Goal: Task Accomplishment & Management: Complete application form

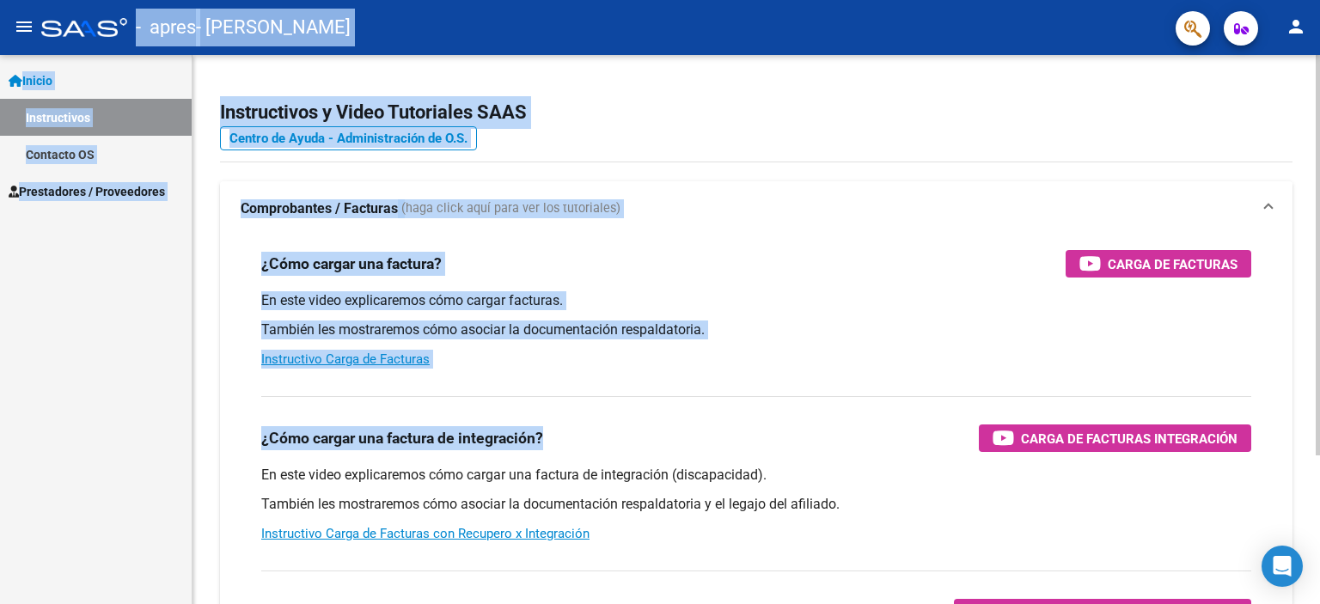
click at [833, 222] on mat-expansion-panel-header "Comprobantes / Facturas (haga click aquí para ver los tutoriales)" at bounding box center [756, 208] width 1072 height 55
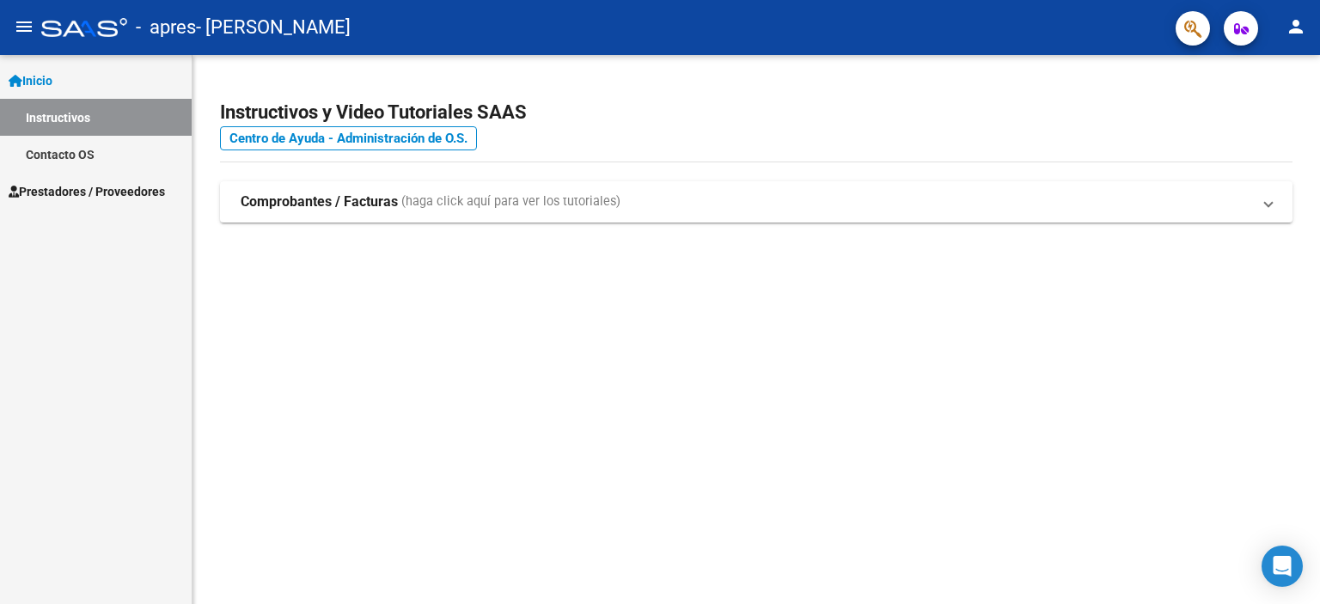
click at [131, 198] on span "Prestadores / Proveedores" at bounding box center [87, 191] width 156 height 19
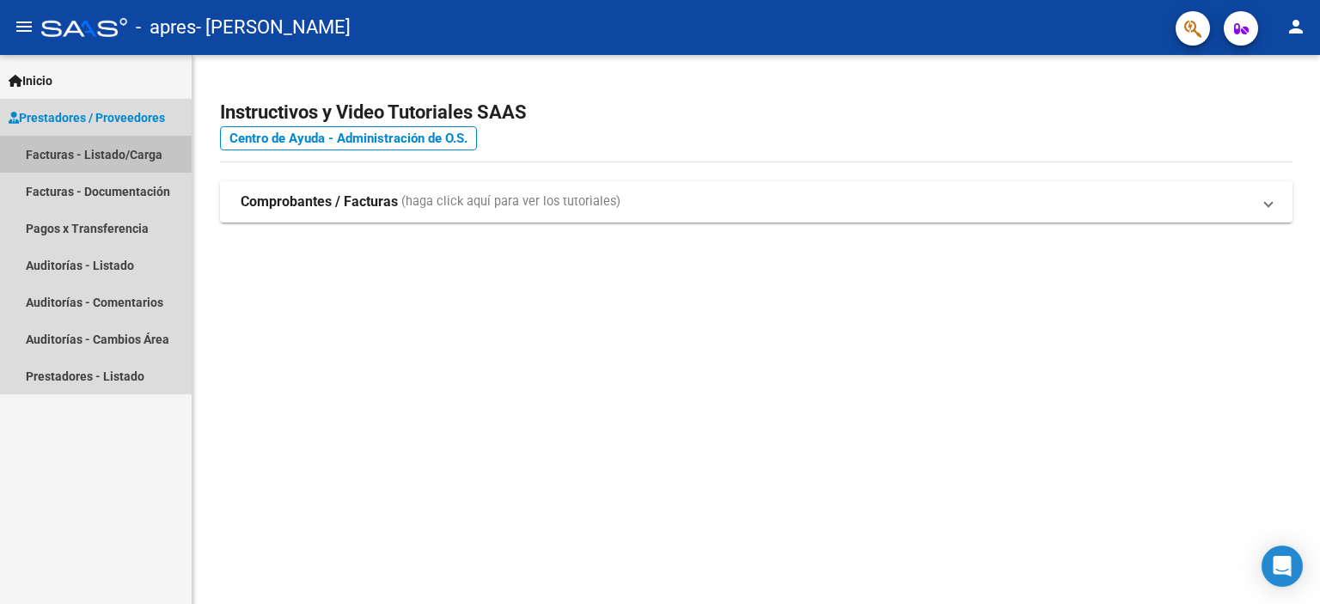
click at [137, 153] on link "Facturas - Listado/Carga" at bounding box center [96, 154] width 192 height 37
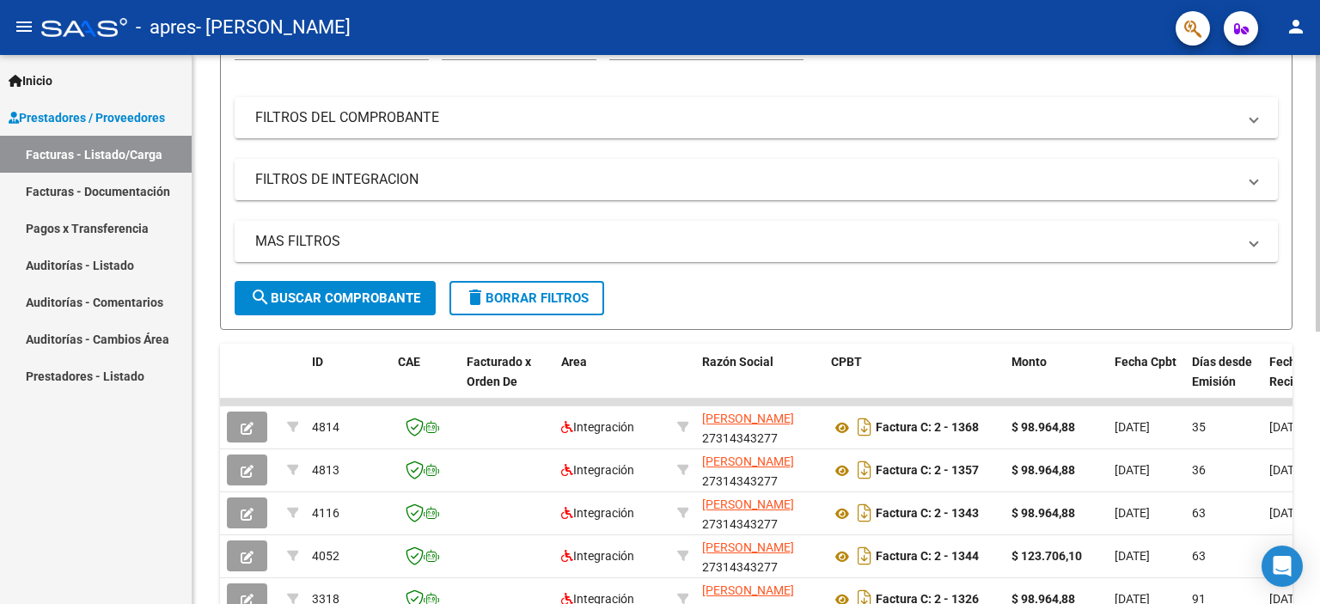
scroll to position [189, 0]
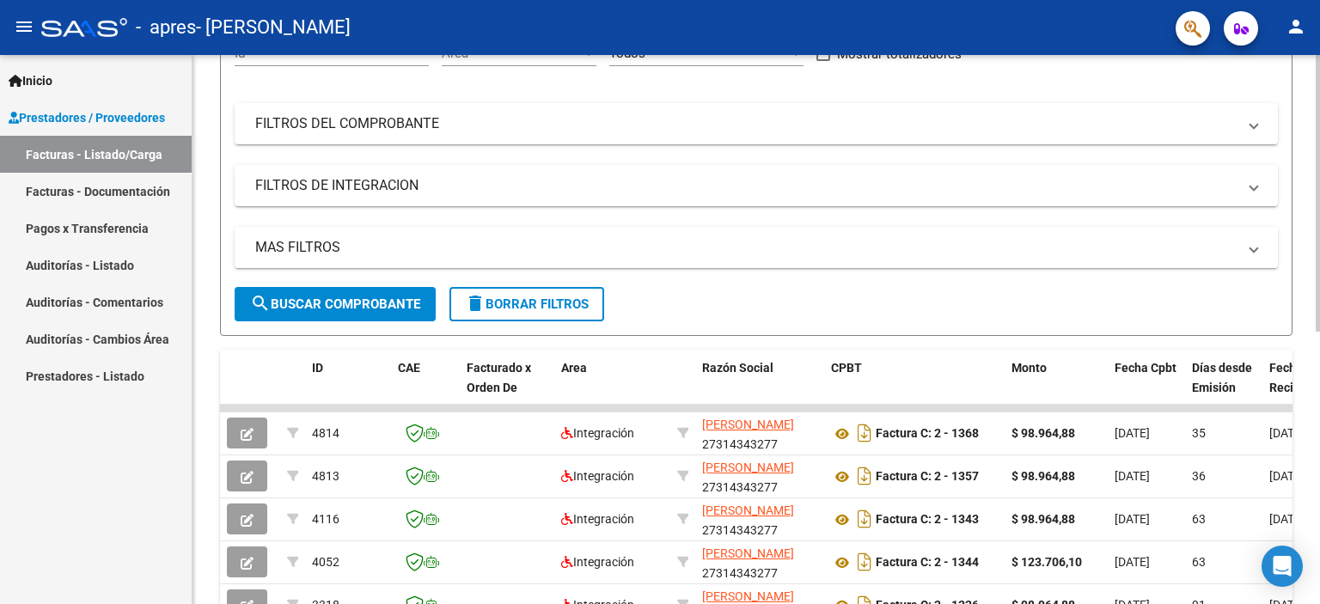
click at [1319, 344] on div at bounding box center [1317, 290] width 4 height 277
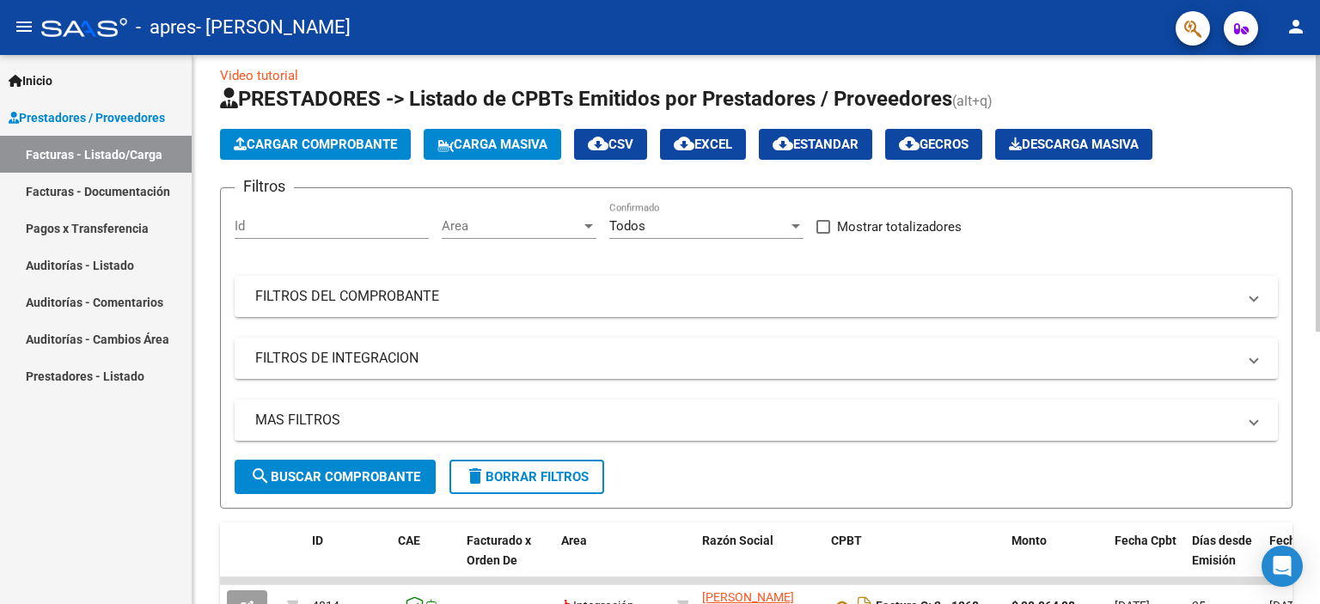
click at [1319, 256] on div at bounding box center [1317, 202] width 4 height 277
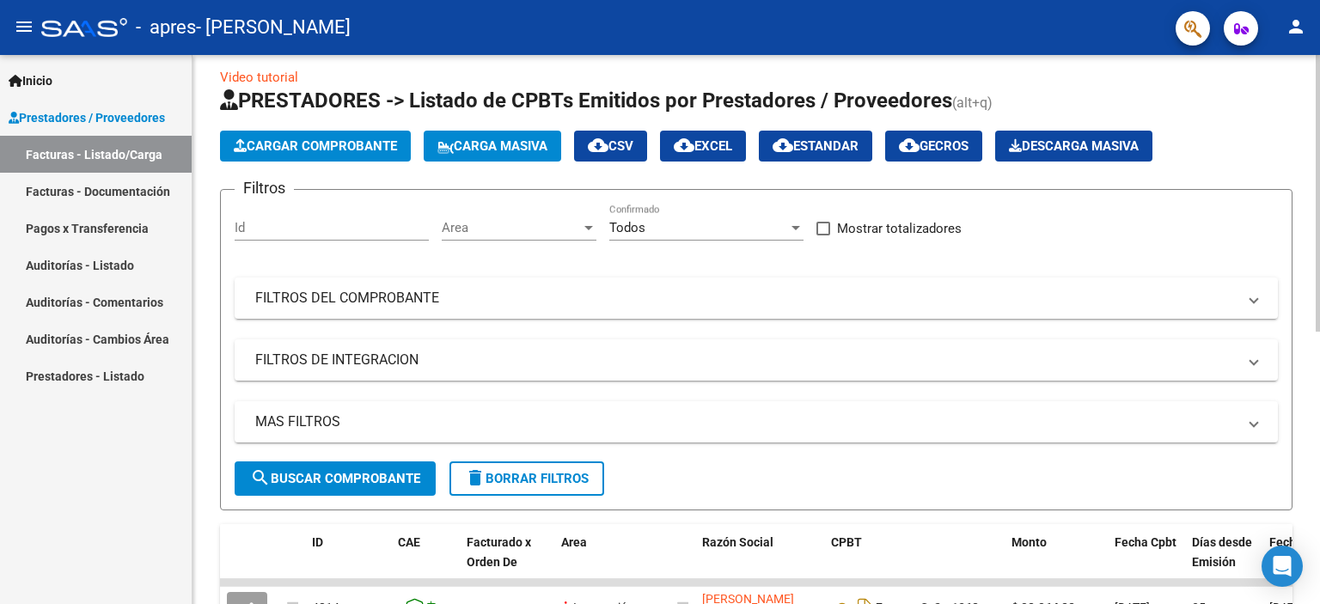
click at [381, 141] on span "Cargar Comprobante" at bounding box center [315, 145] width 163 height 15
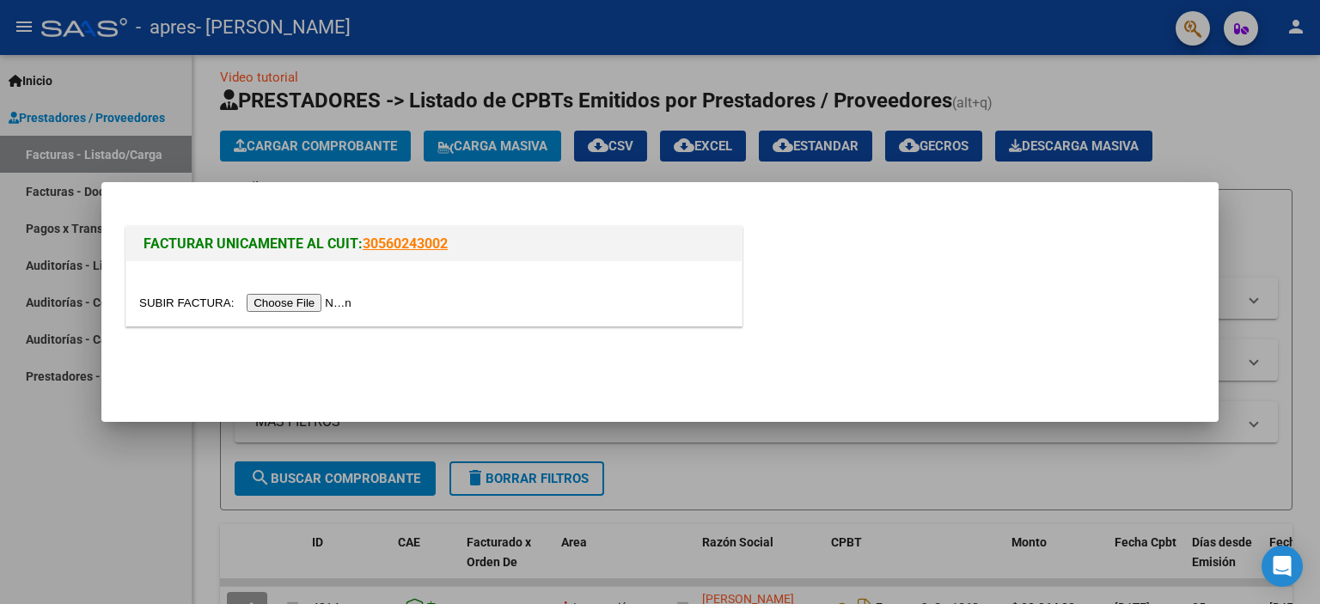
click at [275, 299] on input "file" at bounding box center [247, 303] width 217 height 18
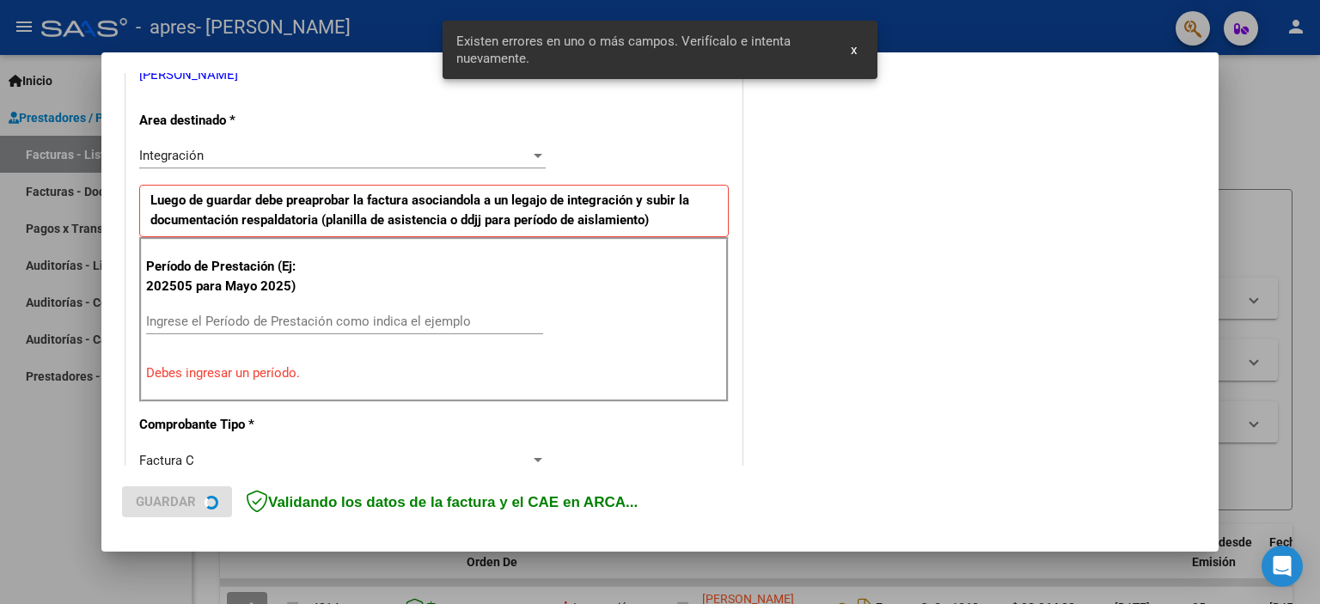
scroll to position [400, 0]
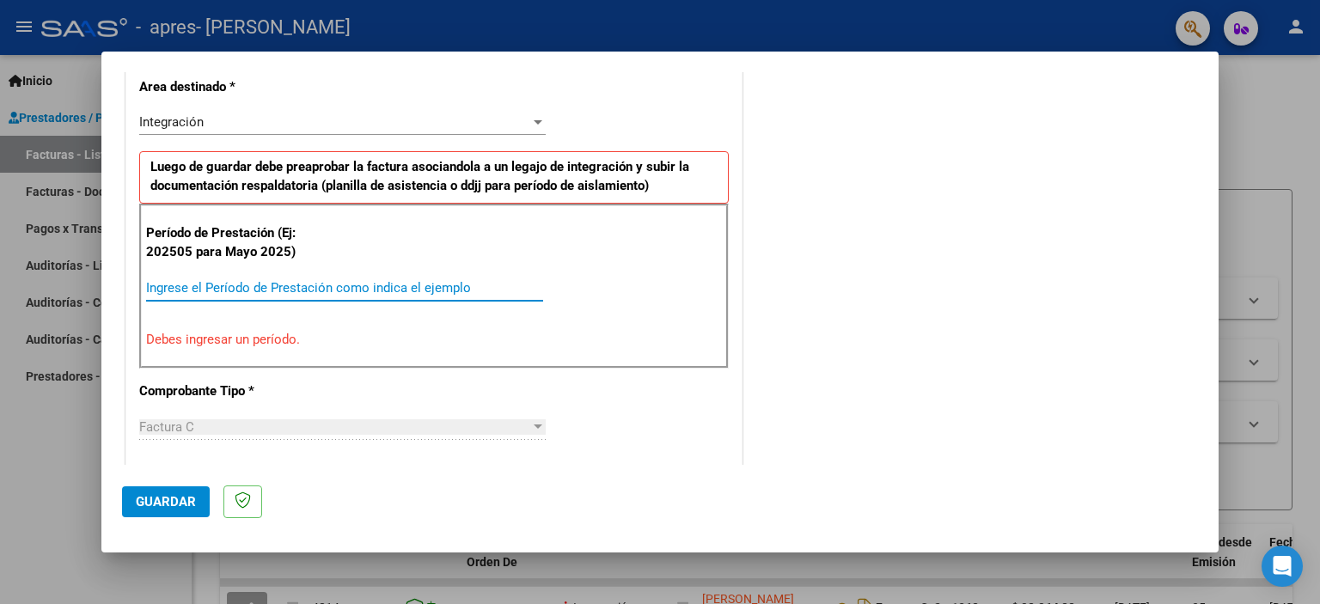
click at [172, 287] on input "Ingrese el Período de Prestación como indica el ejemplo" at bounding box center [344, 287] width 397 height 15
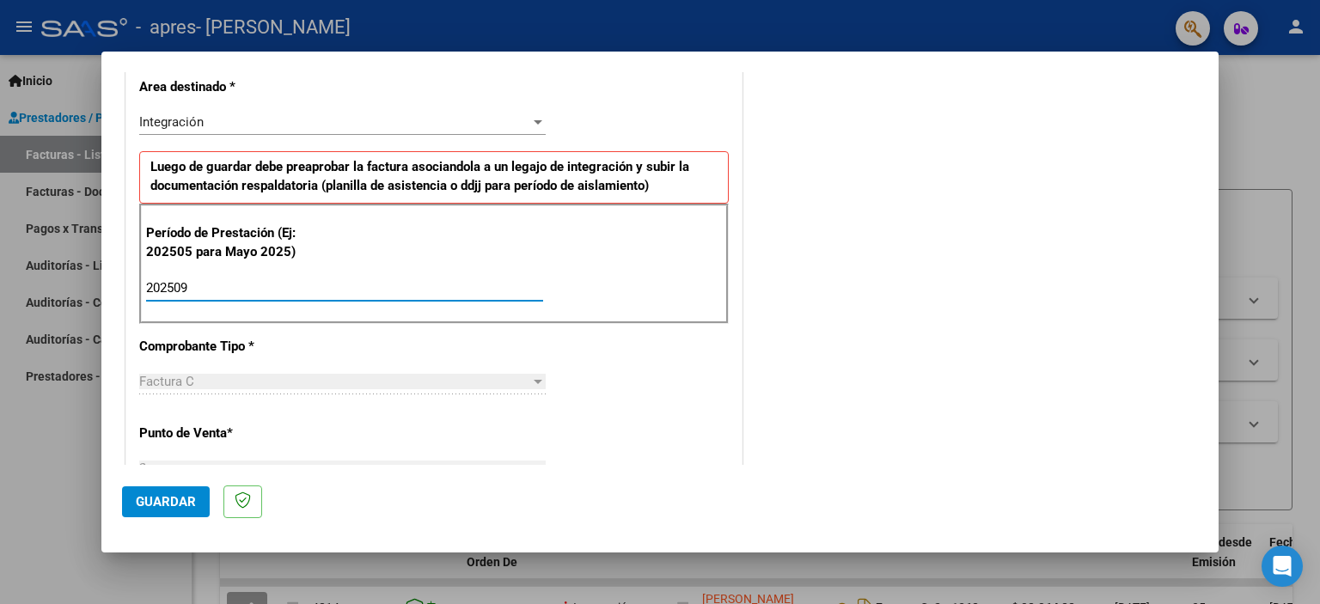
type input "202509"
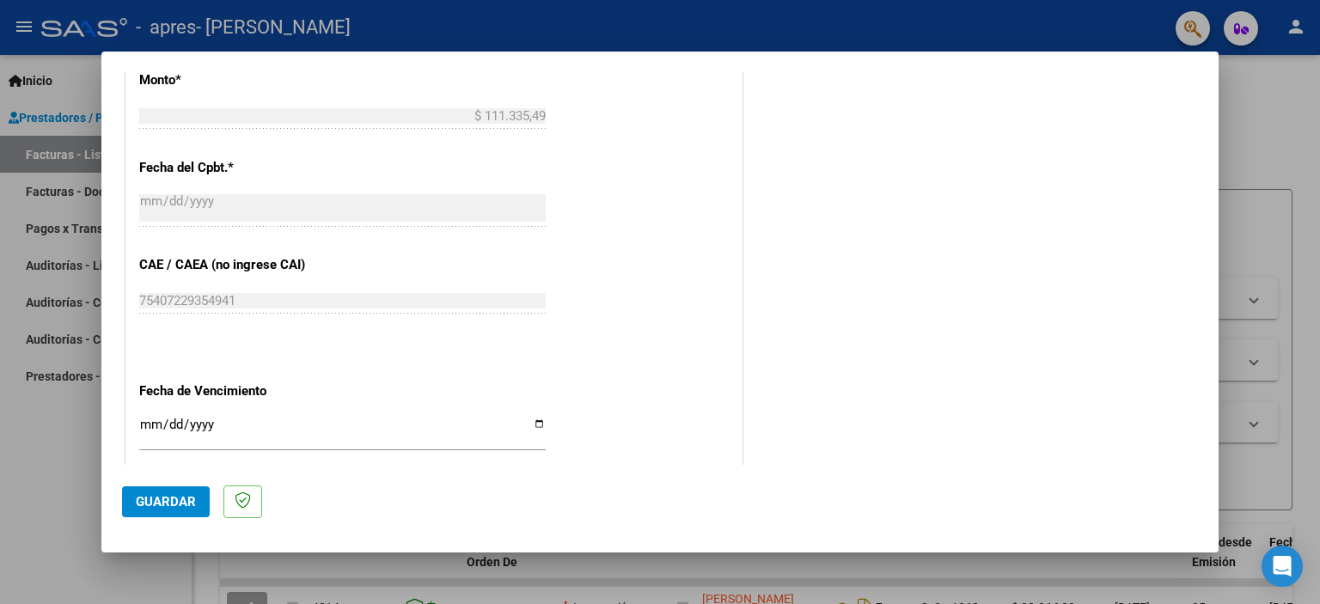
scroll to position [1117, 0]
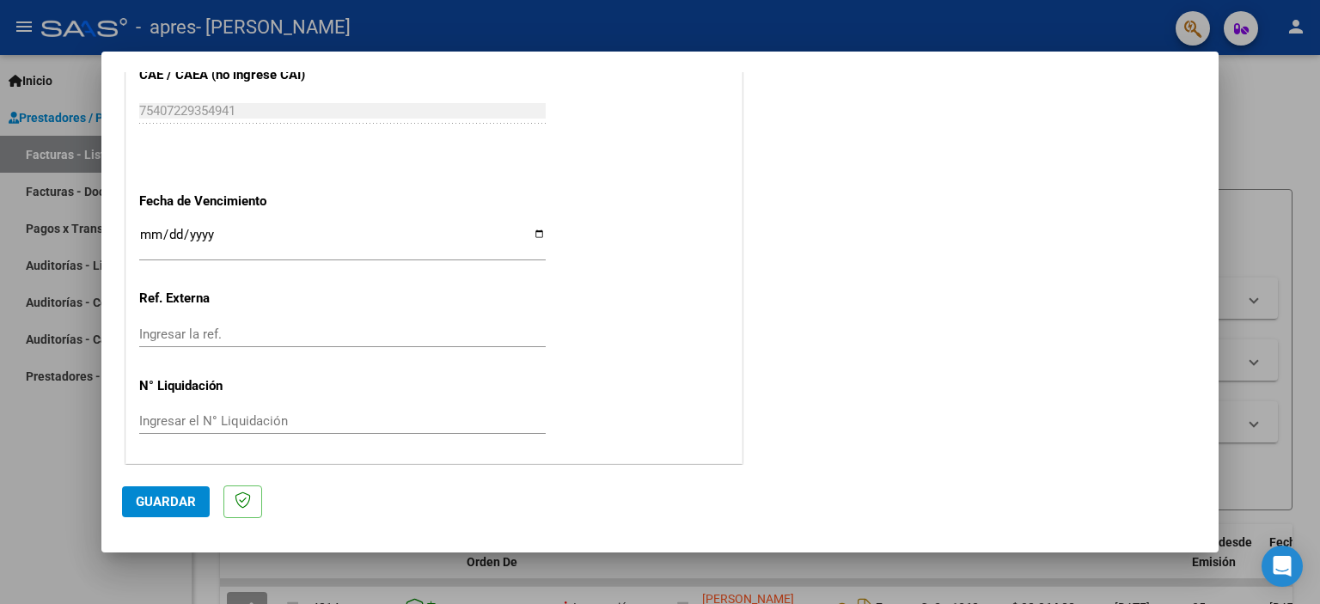
click at [183, 494] on span "Guardar" at bounding box center [166, 501] width 60 height 15
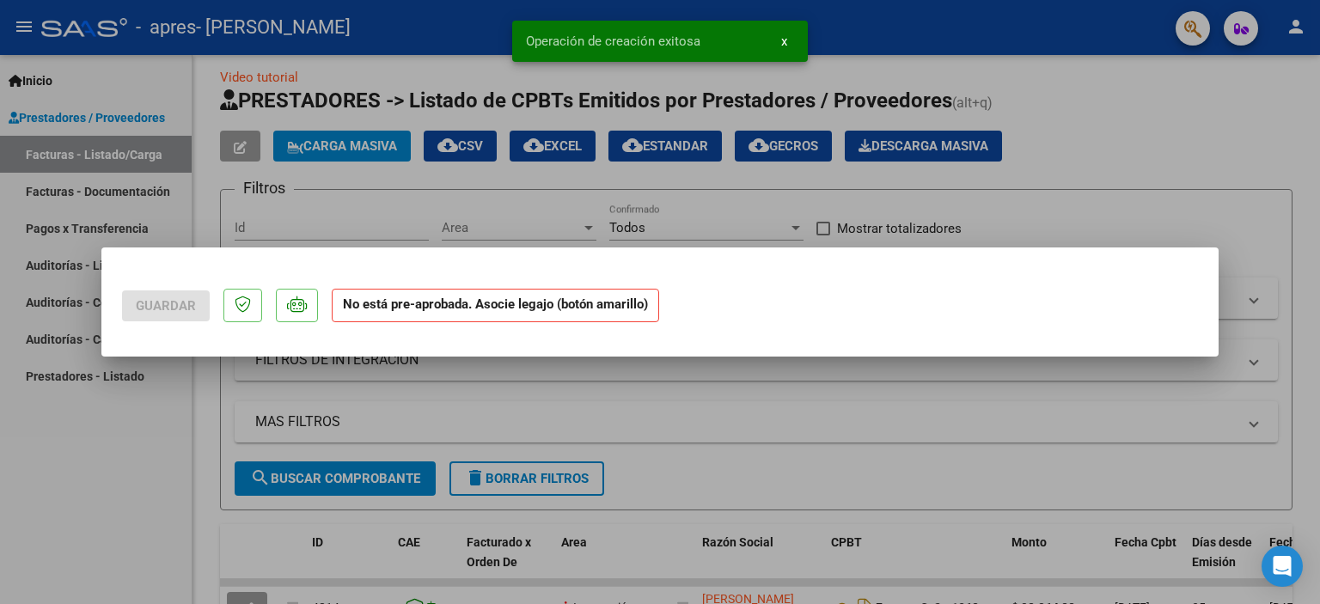
scroll to position [0, 0]
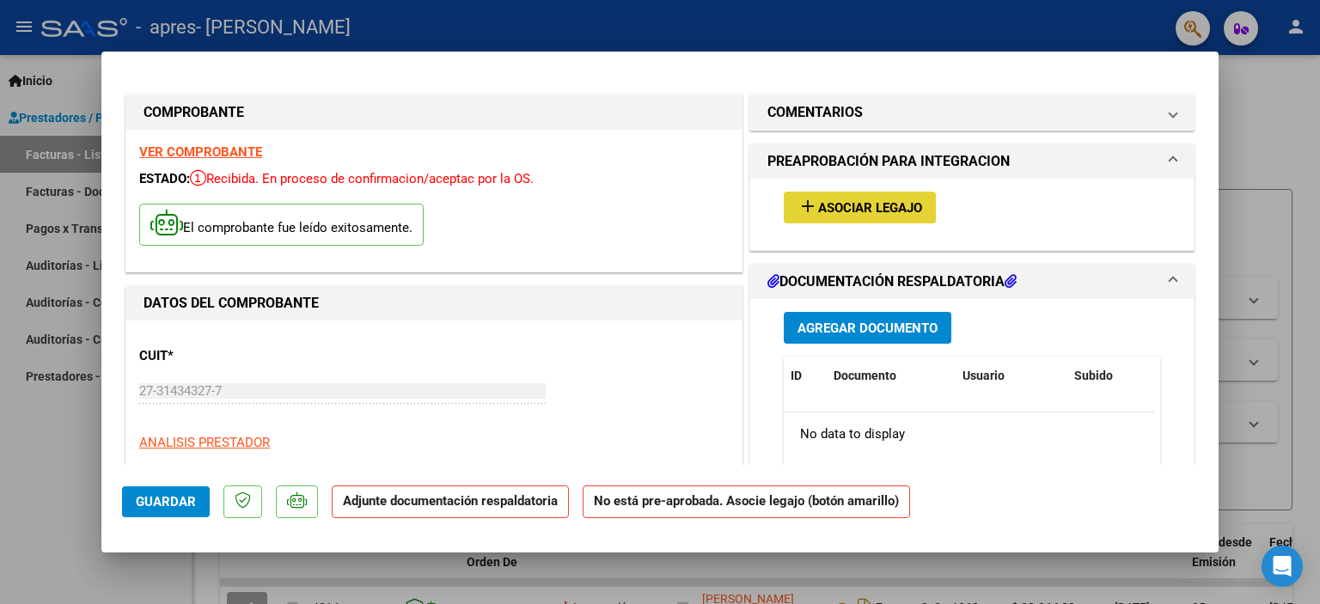
click at [800, 212] on mat-icon "add" at bounding box center [807, 206] width 21 height 21
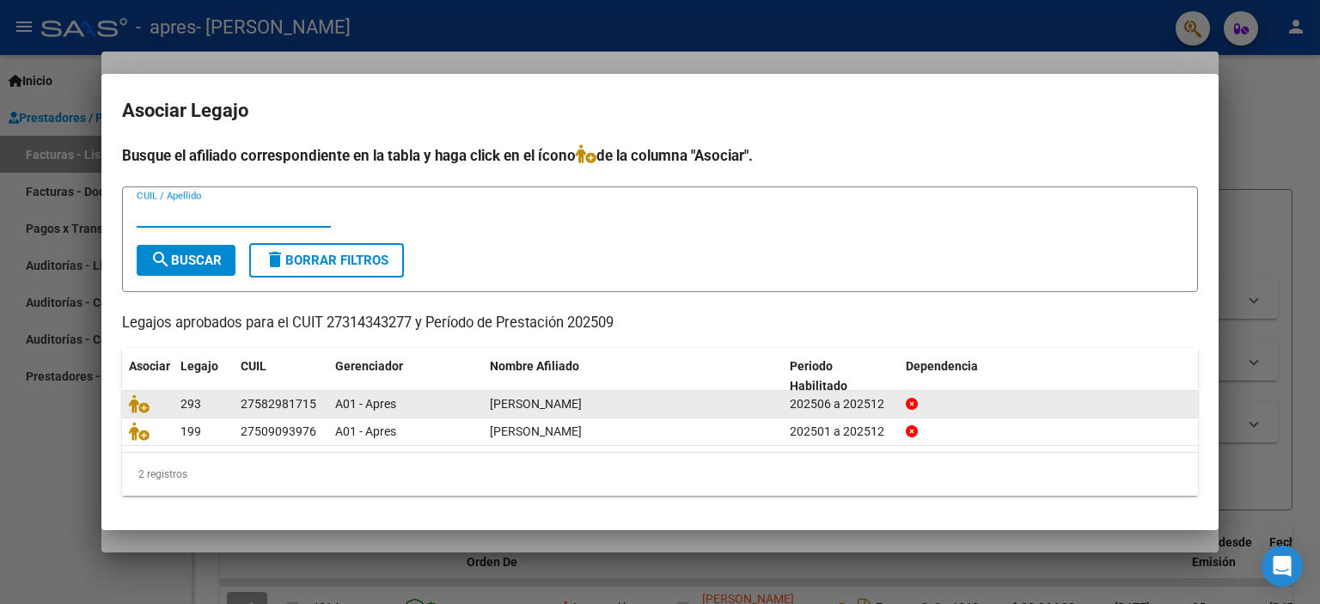
click at [220, 408] on div "293" at bounding box center [203, 404] width 46 height 20
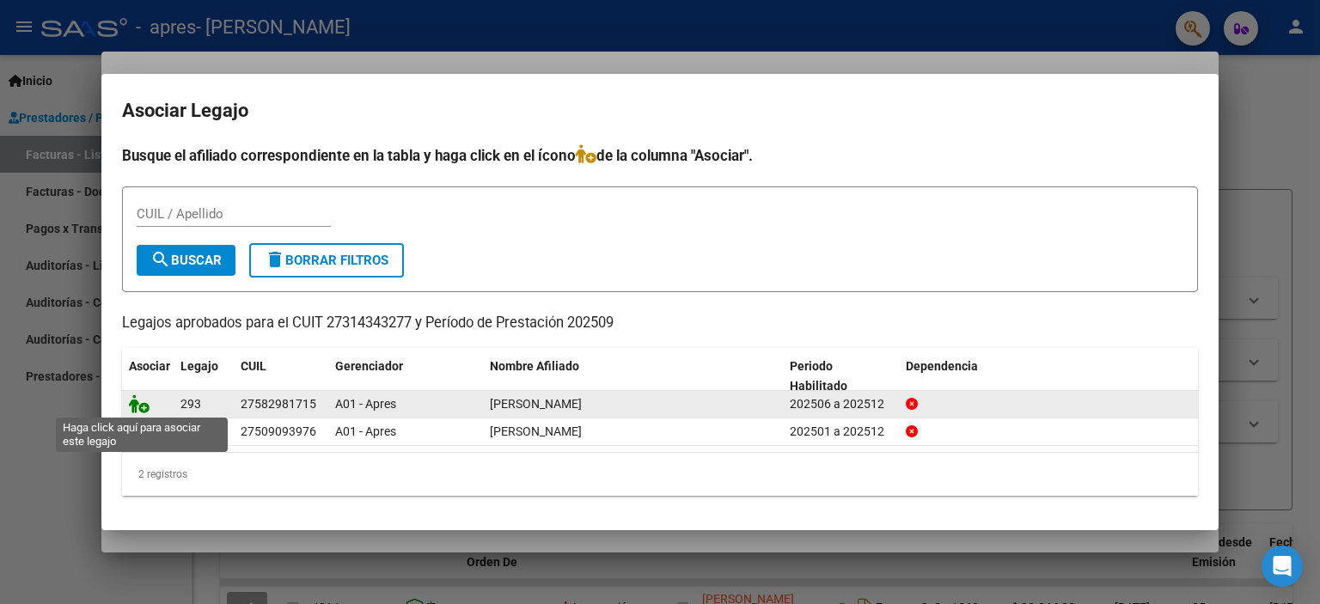
click at [144, 407] on icon at bounding box center [139, 403] width 21 height 19
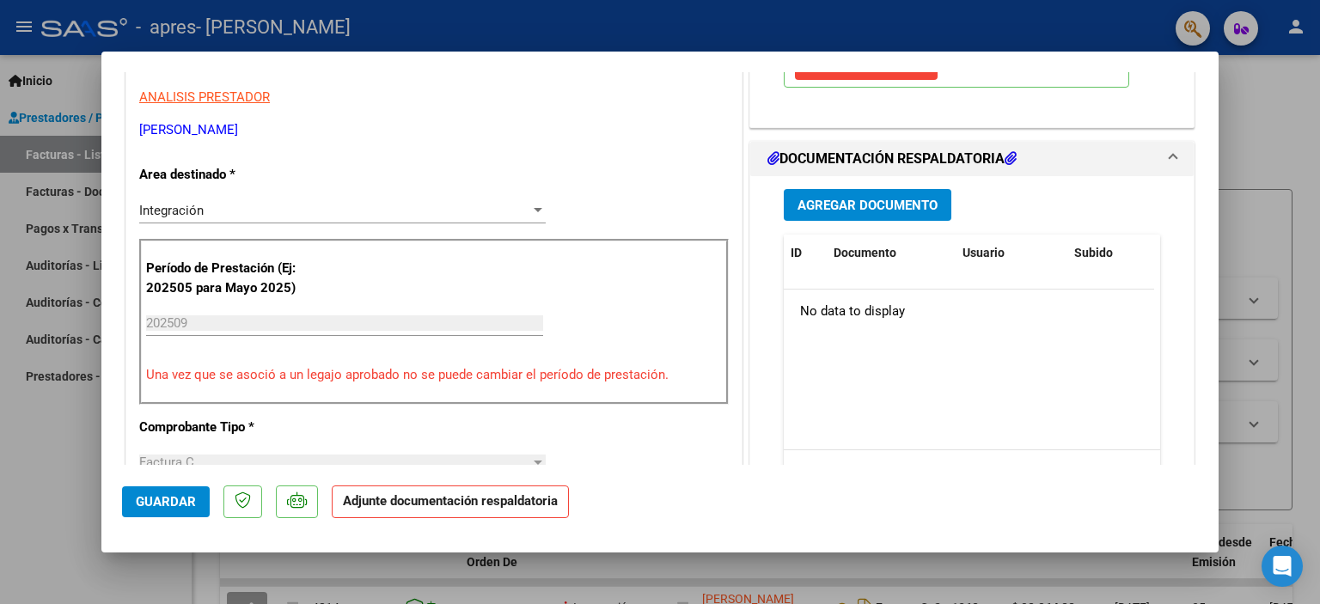
scroll to position [354, 0]
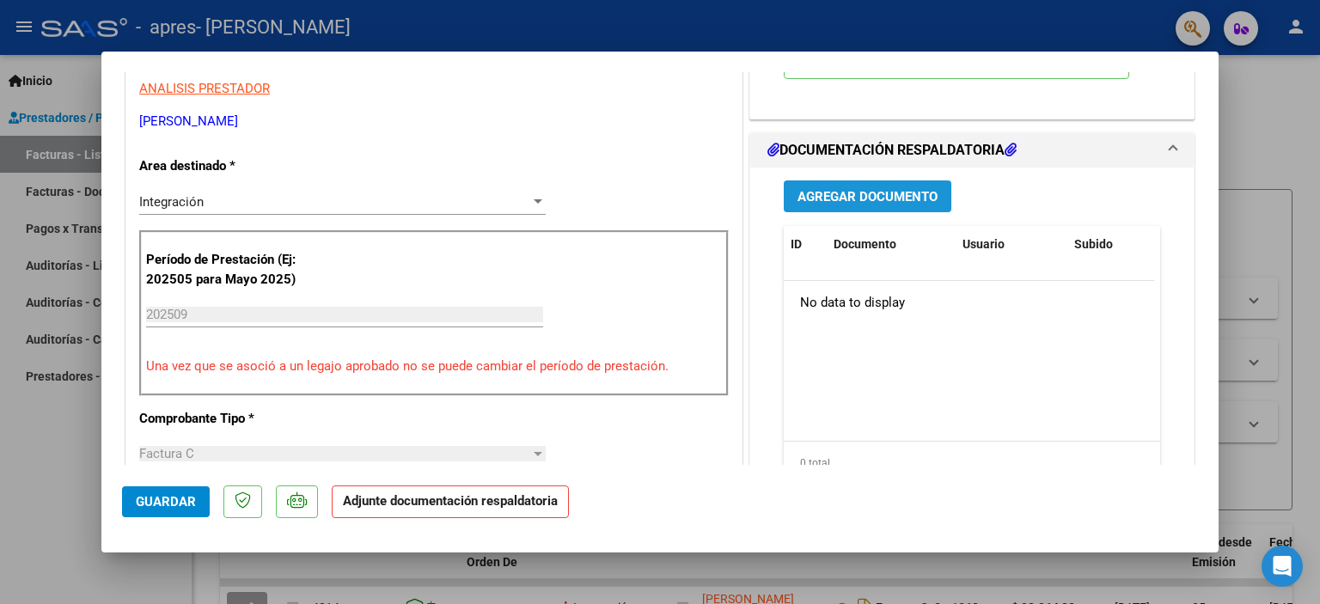
click at [900, 193] on span "Agregar Documento" at bounding box center [867, 196] width 140 height 15
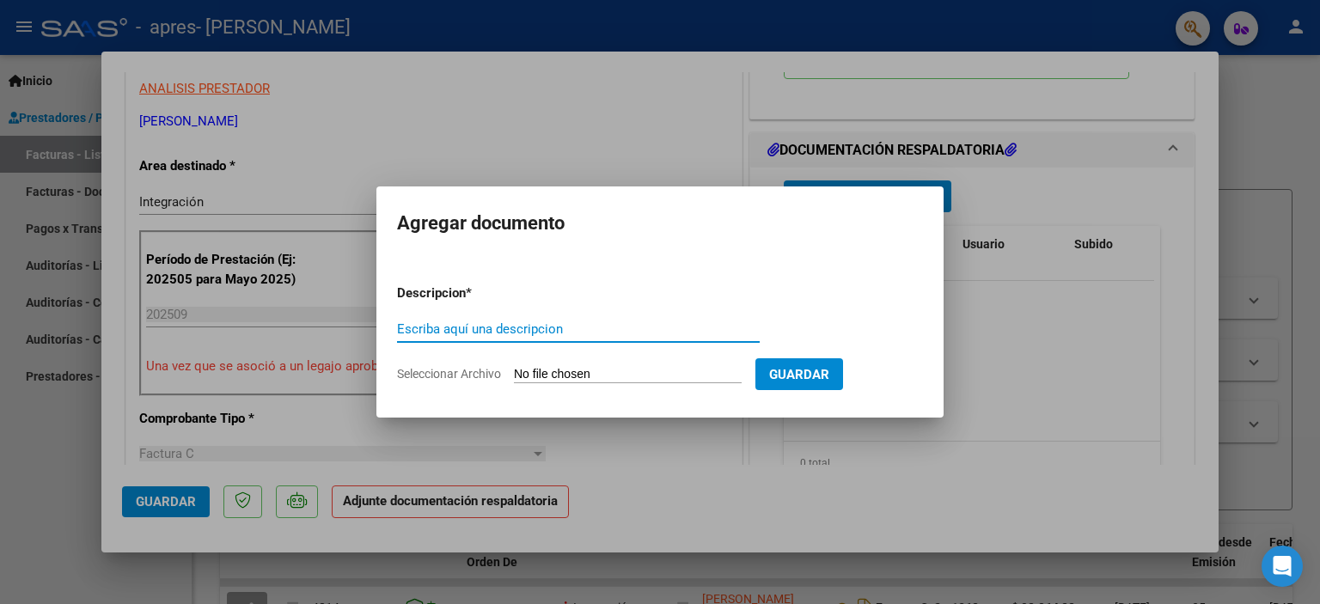
click at [521, 325] on input "Escriba aquí una descripcion" at bounding box center [578, 328] width 363 height 15
type input "Planilla de asistencia [PERSON_NAME]"
click at [534, 376] on input "Seleccionar Archivo" at bounding box center [628, 375] width 228 height 16
type input "C:\fakepath\planilla [PERSON_NAME] [DATE].pdf"
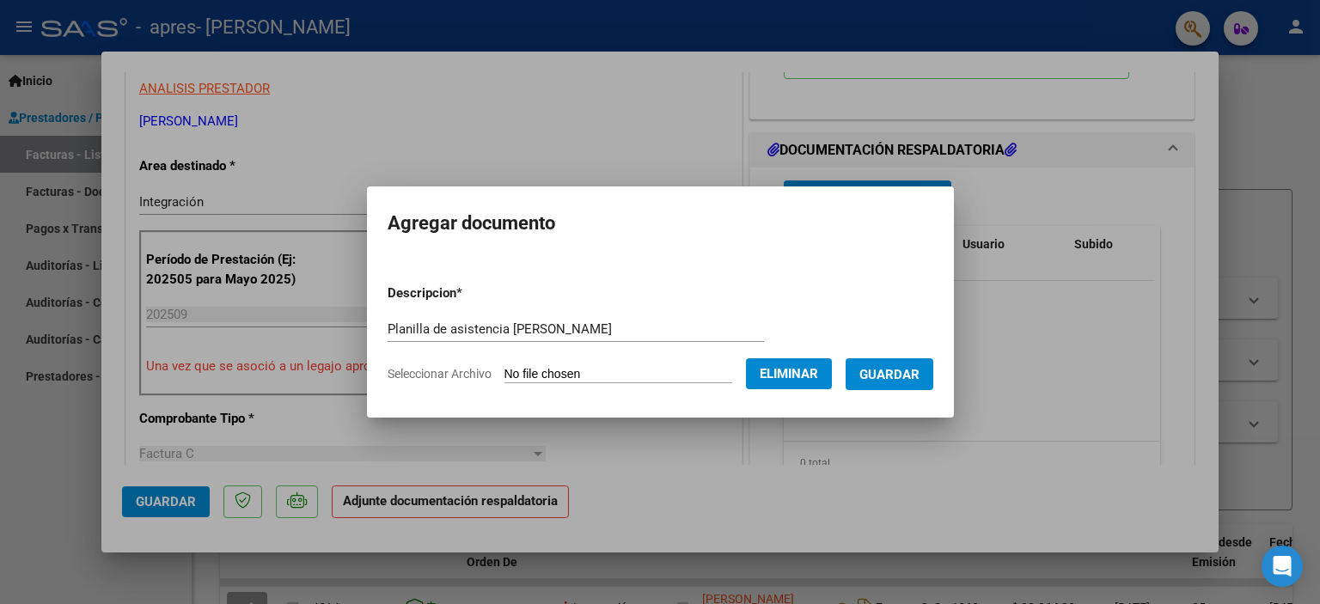
click at [901, 375] on span "Guardar" at bounding box center [889, 374] width 60 height 15
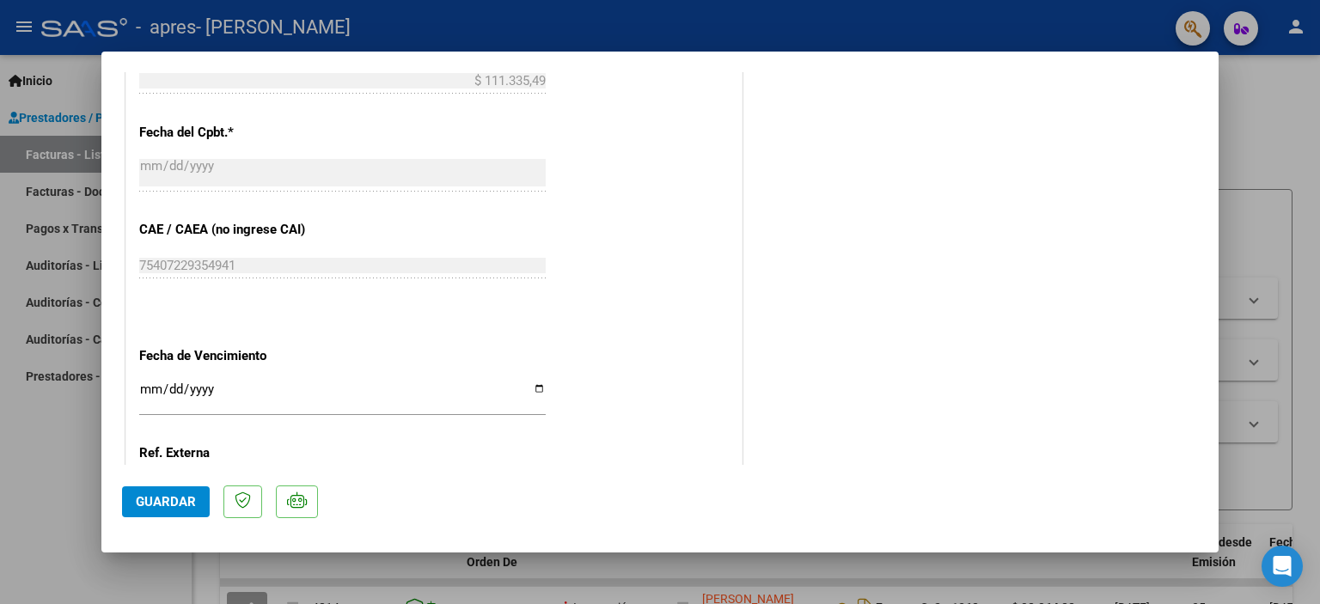
scroll to position [991, 0]
click at [184, 501] on span "Guardar" at bounding box center [166, 501] width 60 height 15
click at [1248, 154] on div at bounding box center [660, 302] width 1320 height 604
type input "$ 0,00"
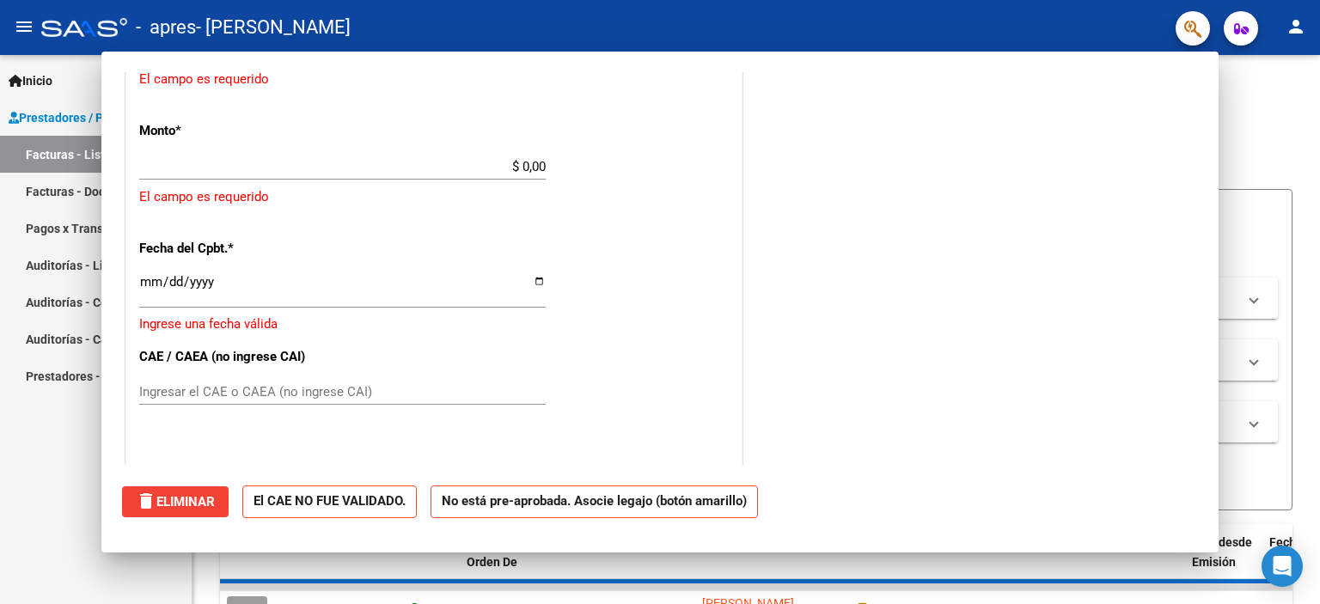
scroll to position [1081, 0]
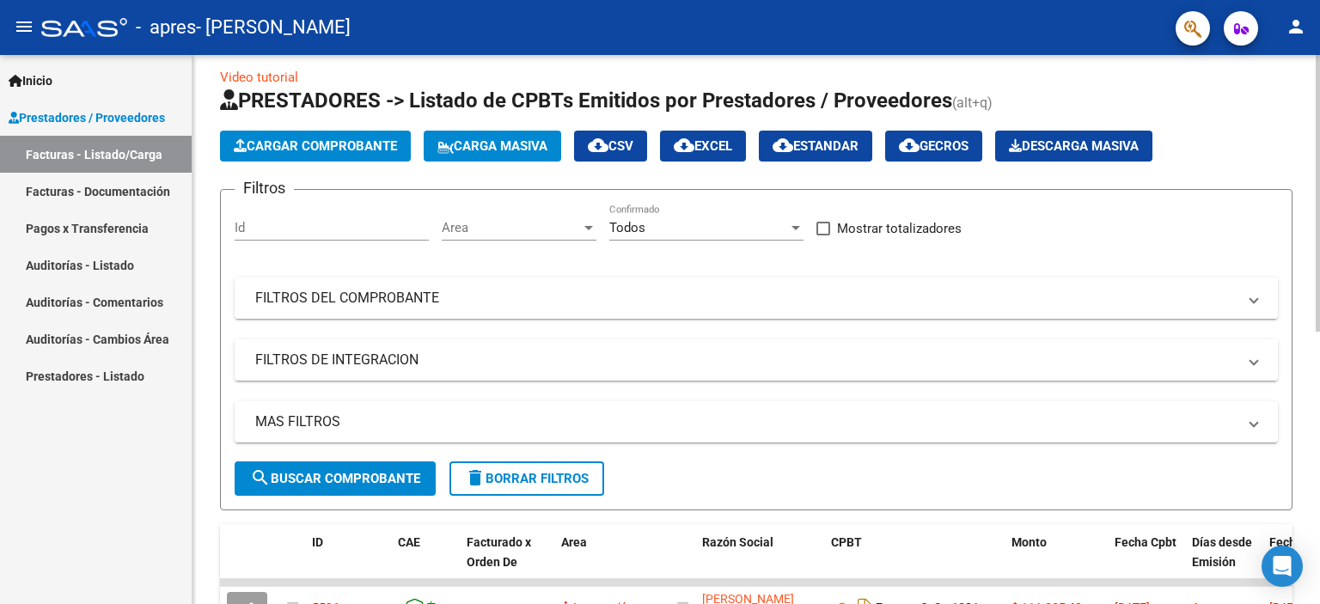
click at [319, 138] on span "Cargar Comprobante" at bounding box center [315, 145] width 163 height 15
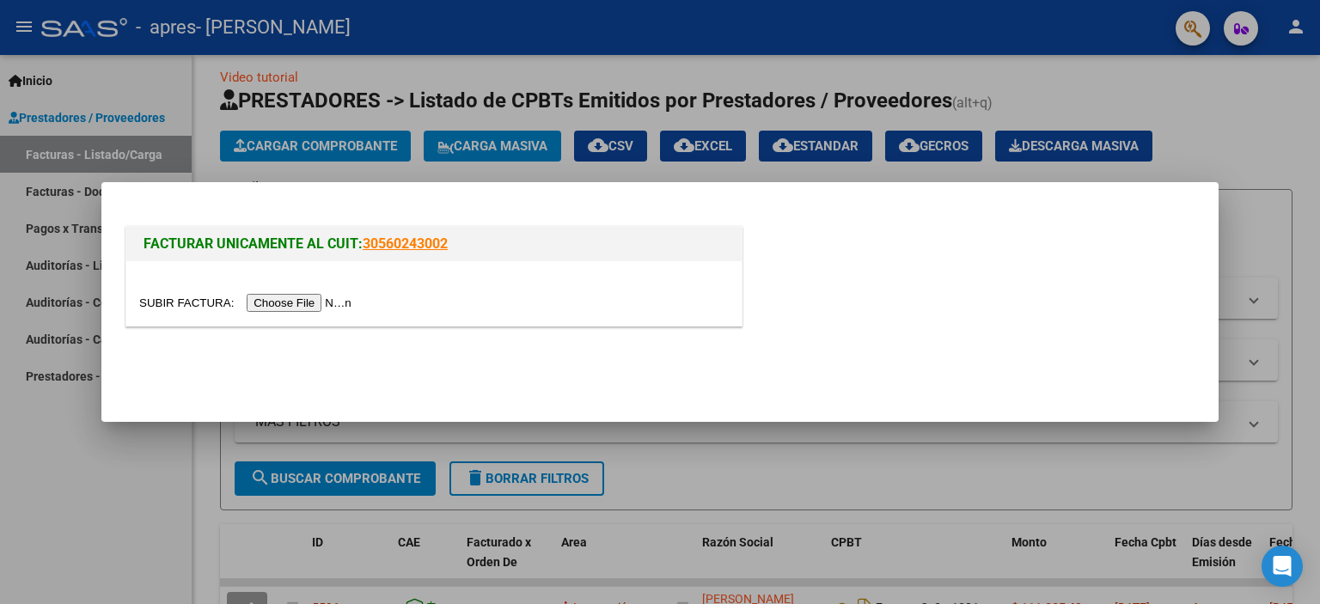
click at [305, 303] on input "file" at bounding box center [247, 303] width 217 height 18
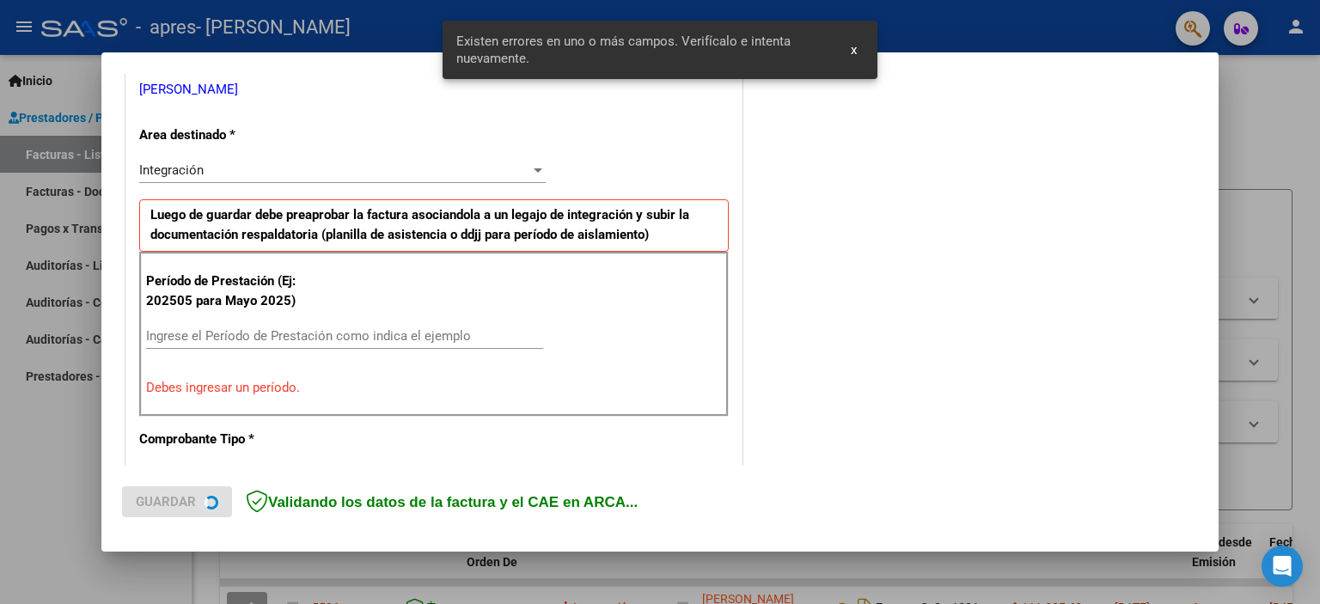
scroll to position [368, 0]
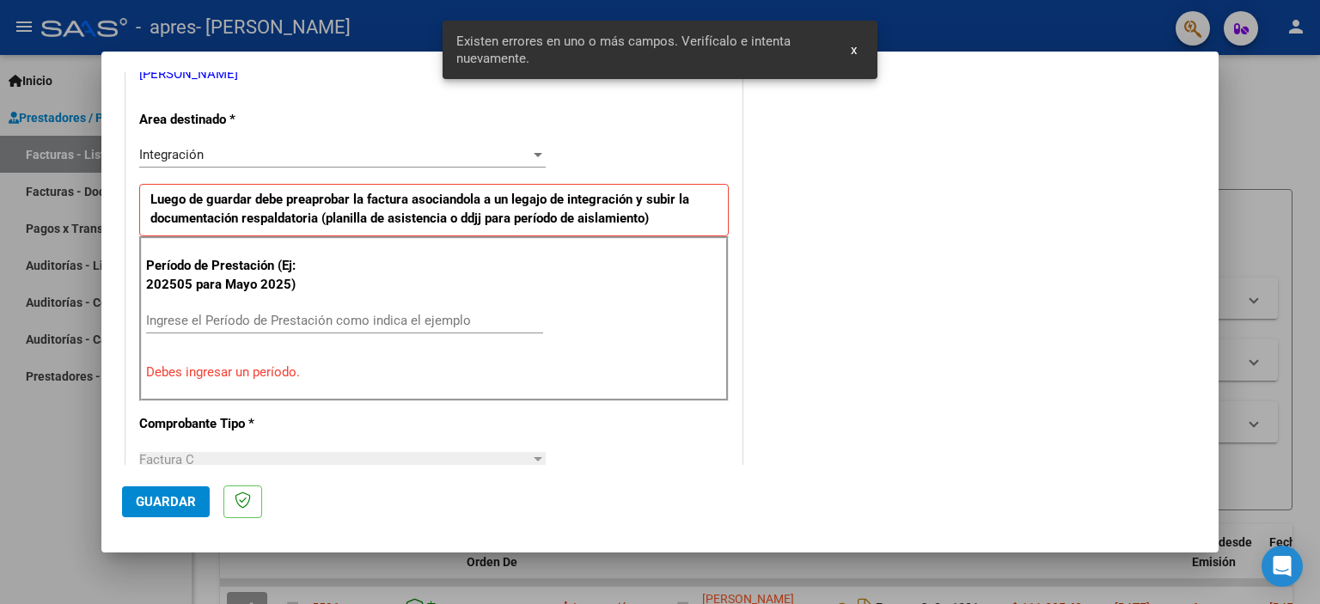
click at [404, 314] on input "Ingrese el Período de Prestación como indica el ejemplo" at bounding box center [344, 320] width 397 height 15
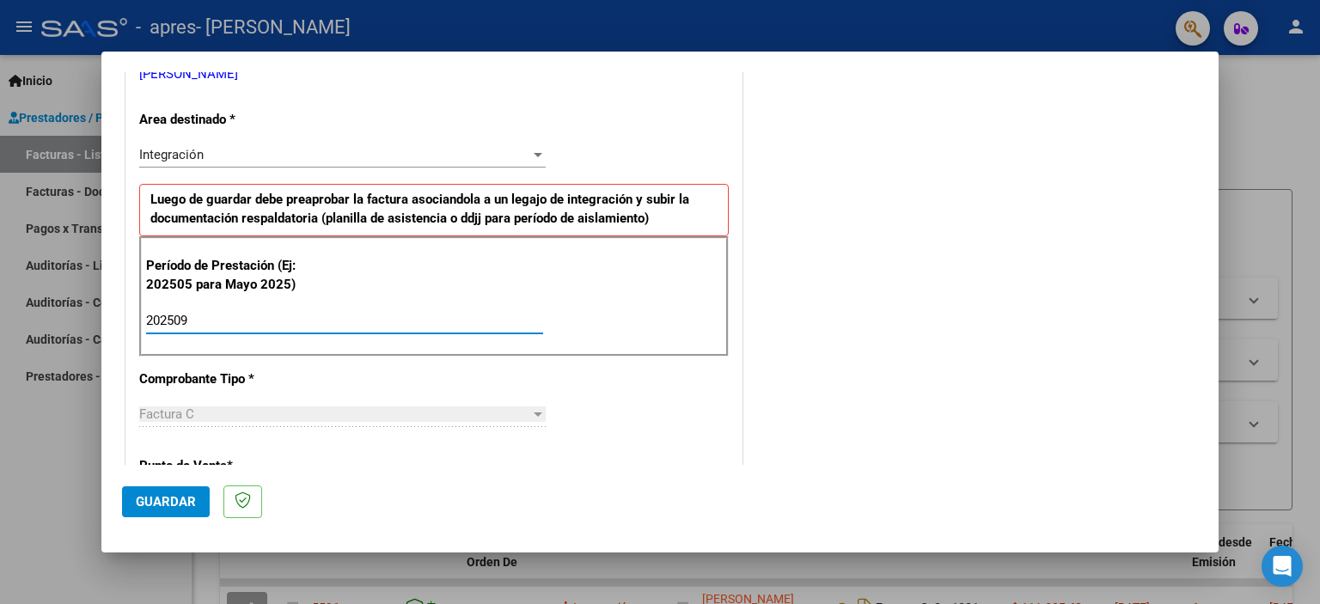
type input "202509"
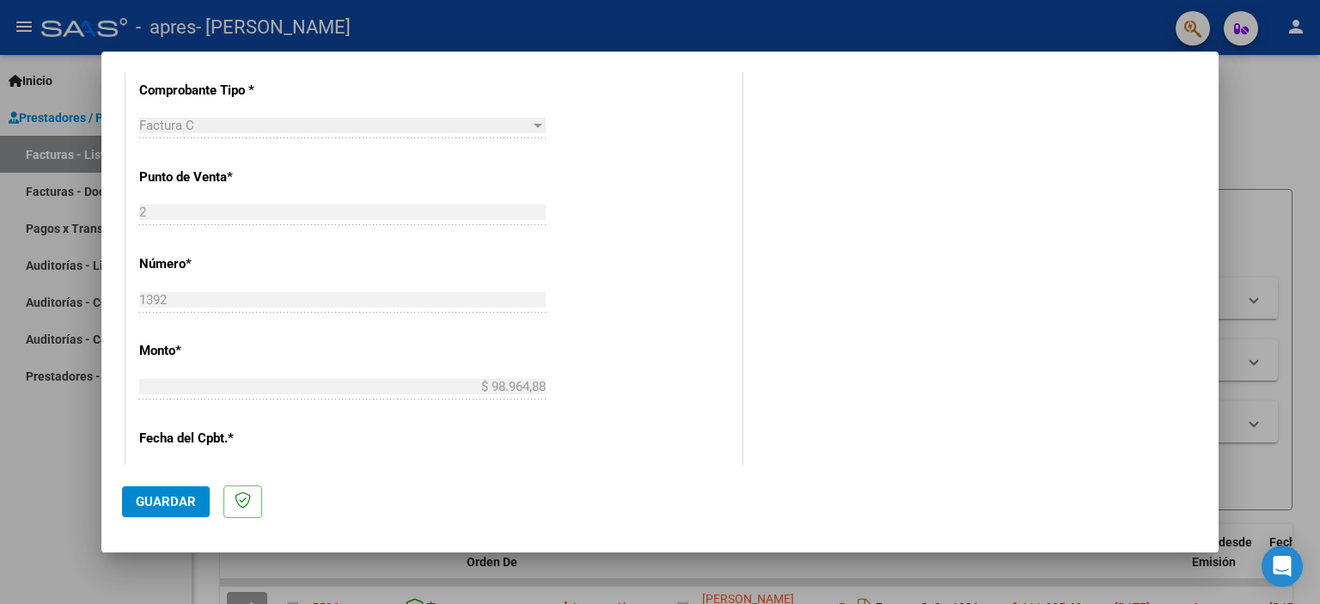
scroll to position [662, 0]
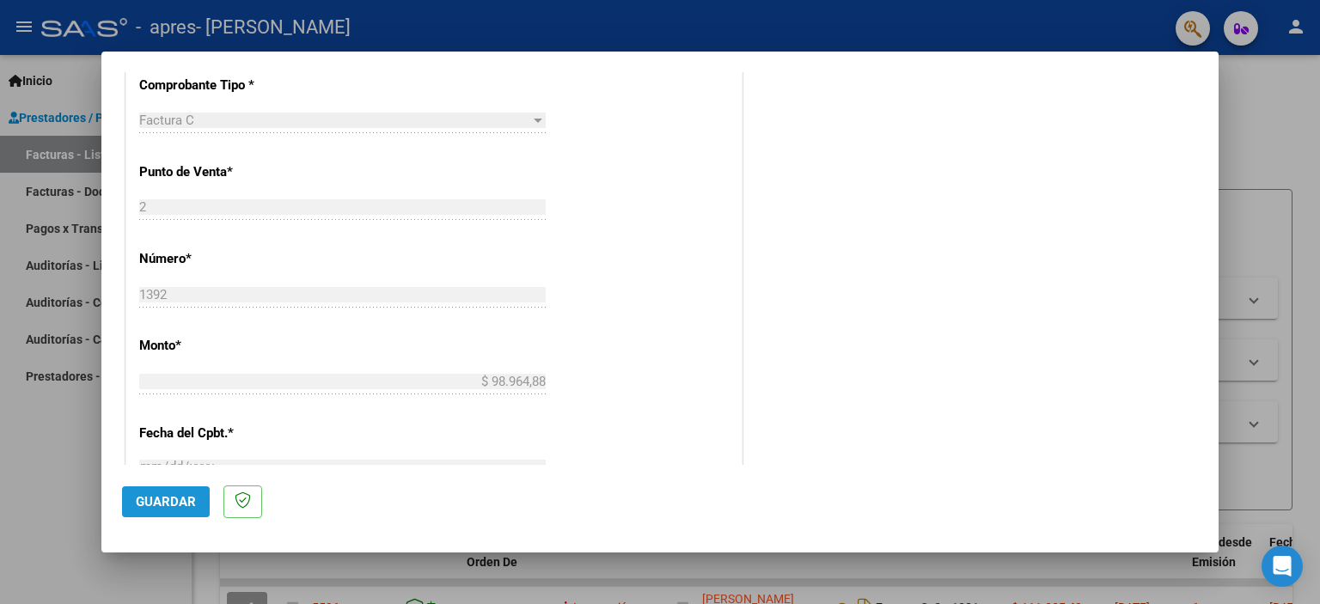
click at [186, 497] on span "Guardar" at bounding box center [166, 501] width 60 height 15
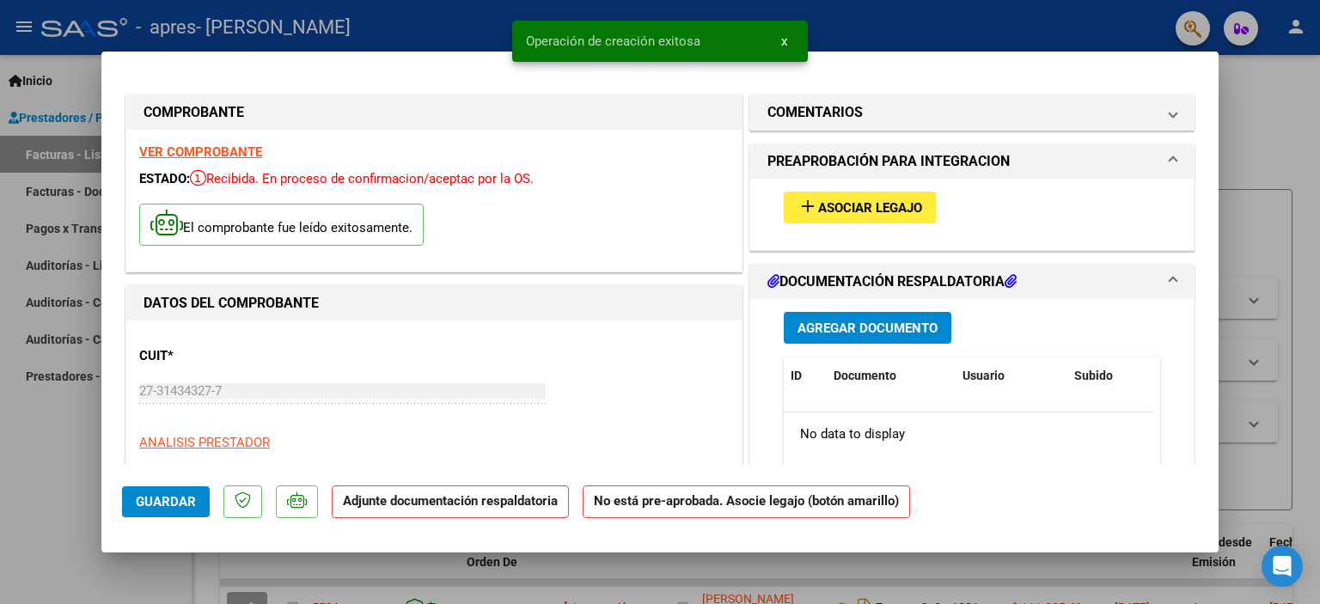
click at [774, 204] on div "add Asociar Legajo" at bounding box center [972, 208] width 402 height 58
click at [802, 204] on mat-icon "add" at bounding box center [807, 206] width 21 height 21
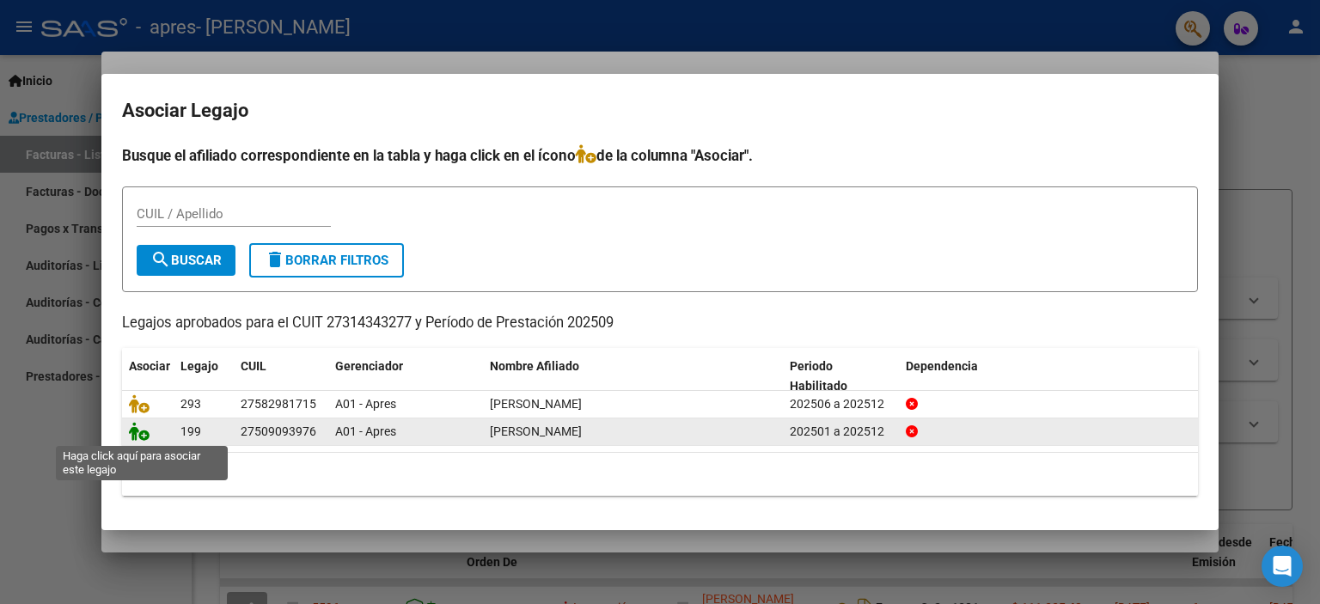
click at [141, 436] on icon at bounding box center [139, 431] width 21 height 19
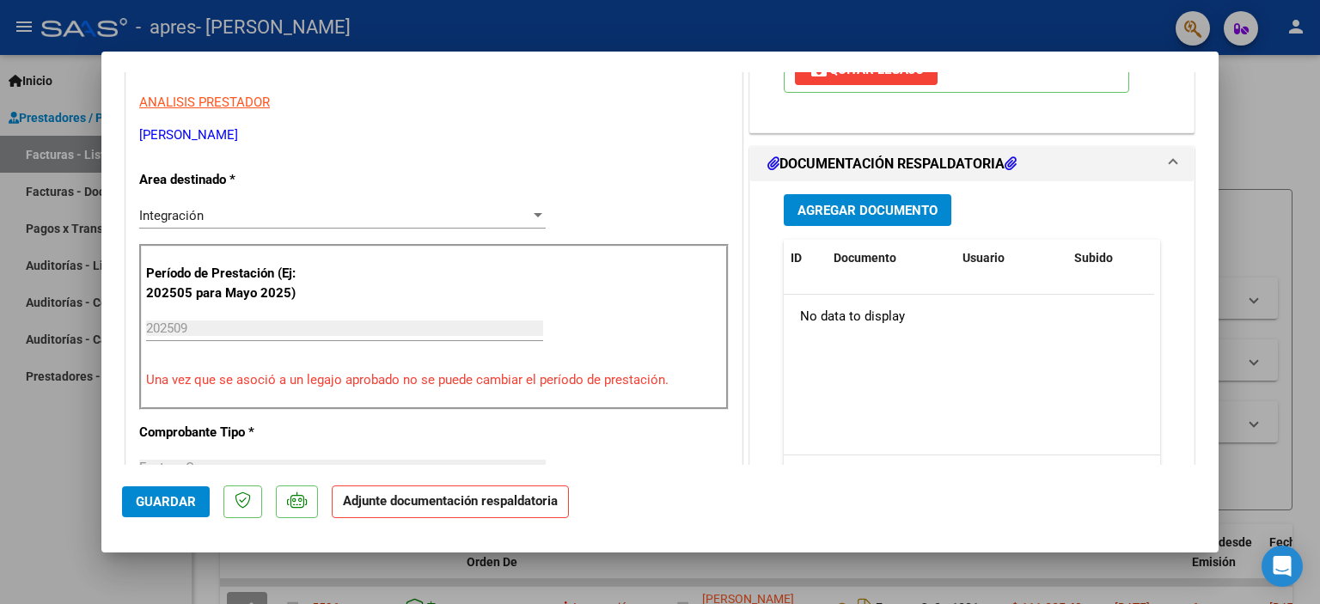
scroll to position [348, 0]
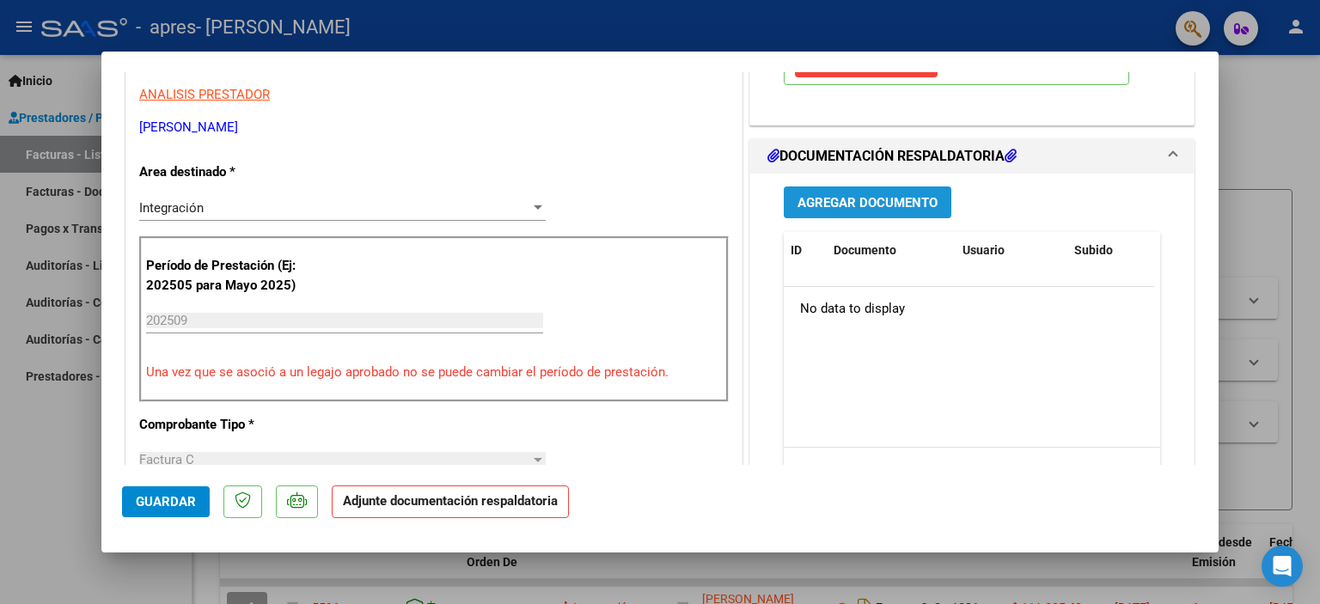
click at [818, 212] on button "Agregar Documento" at bounding box center [868, 202] width 168 height 32
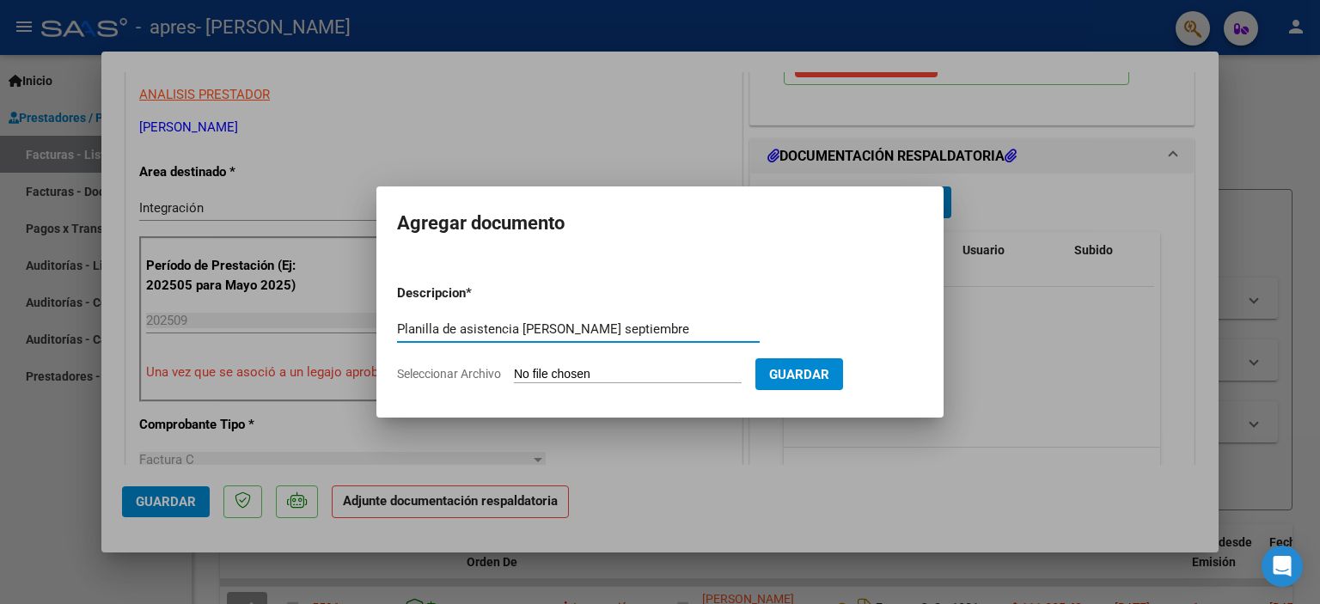
type input "Planilla de asistencia [PERSON_NAME] septiembre"
click at [530, 369] on input "Seleccionar Archivo" at bounding box center [628, 375] width 228 height 16
type input "C:\fakepath\planilla [PERSON_NAME] [DATE].pdf"
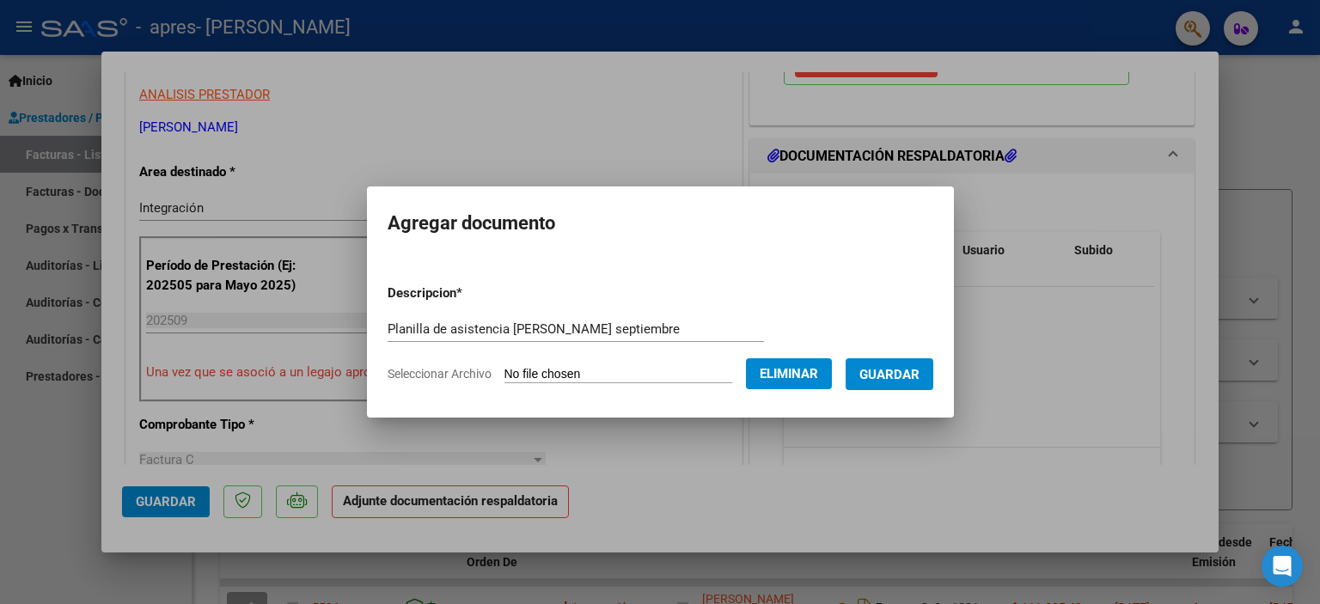
click at [915, 380] on span "Guardar" at bounding box center [889, 374] width 60 height 15
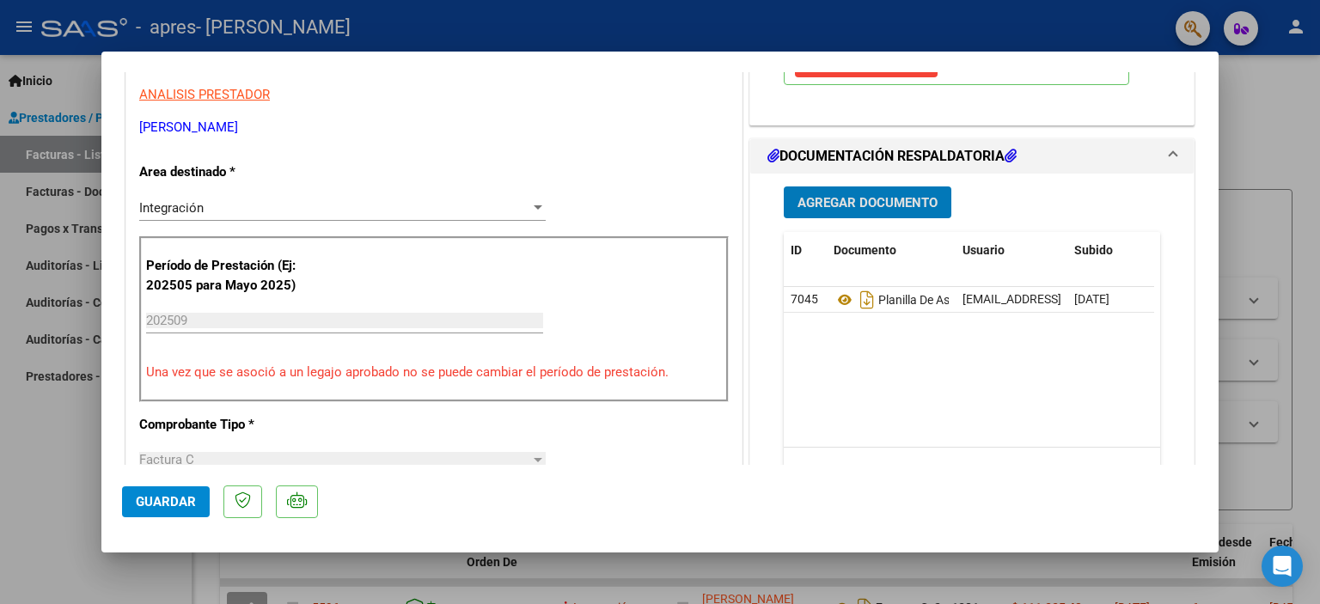
click at [177, 500] on span "Guardar" at bounding box center [166, 501] width 60 height 15
click at [1287, 100] on div at bounding box center [660, 302] width 1320 height 604
type input "$ 0,00"
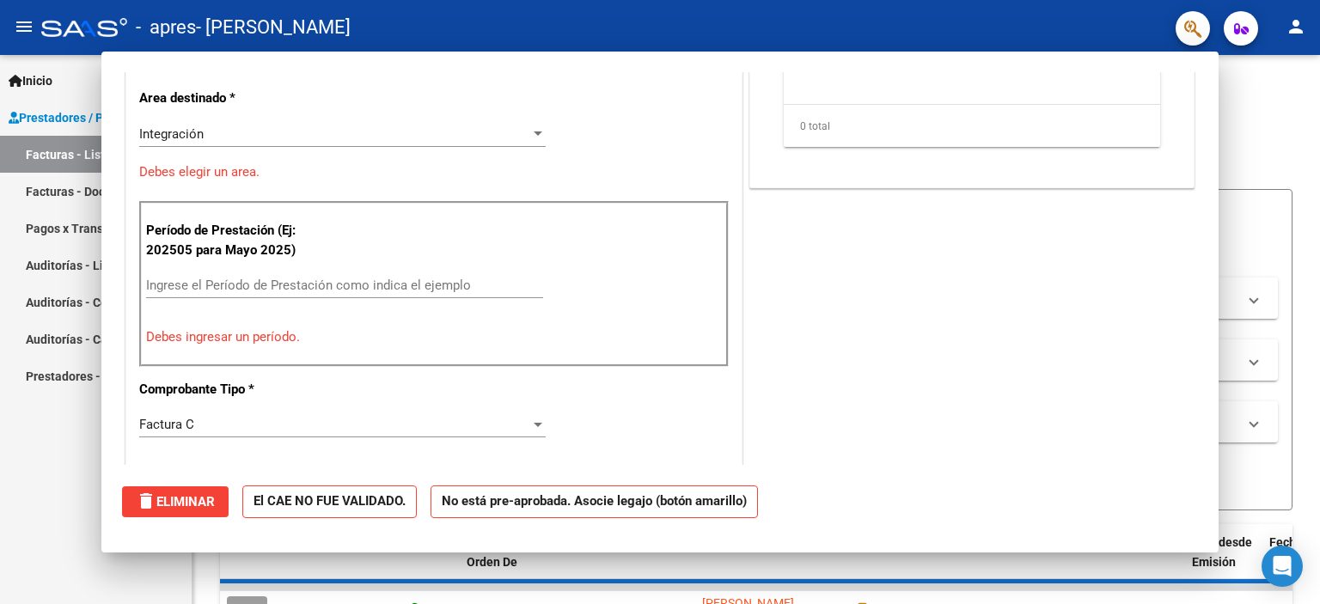
scroll to position [274, 0]
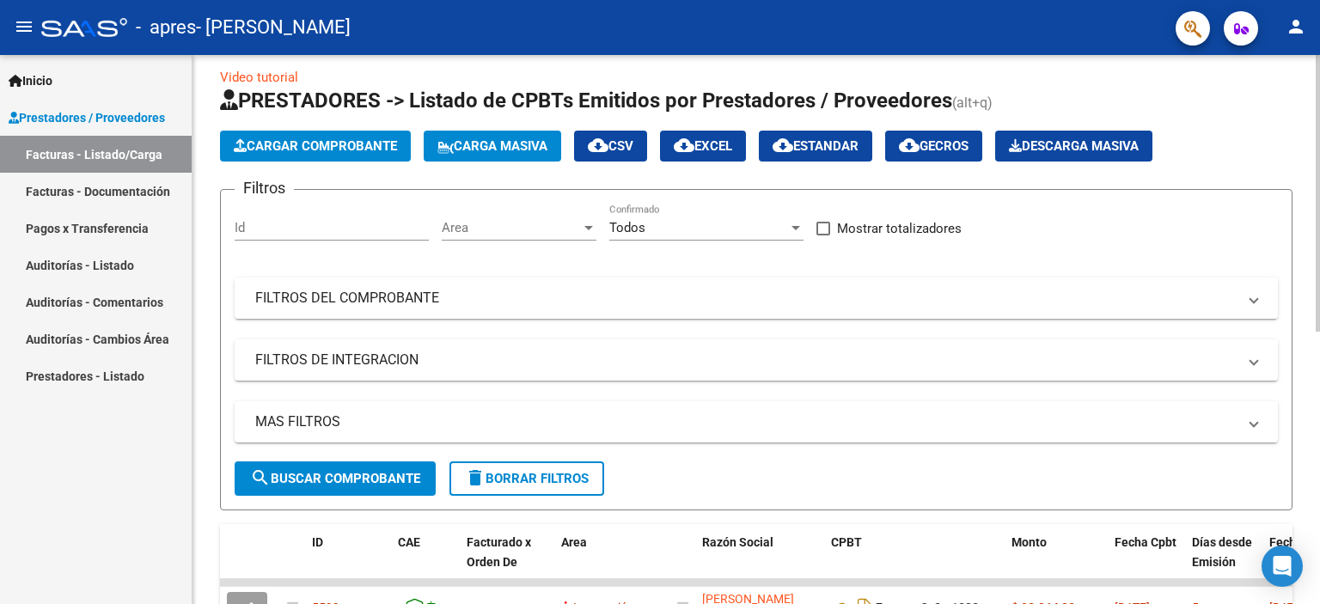
click at [1318, 200] on div at bounding box center [1317, 201] width 4 height 277
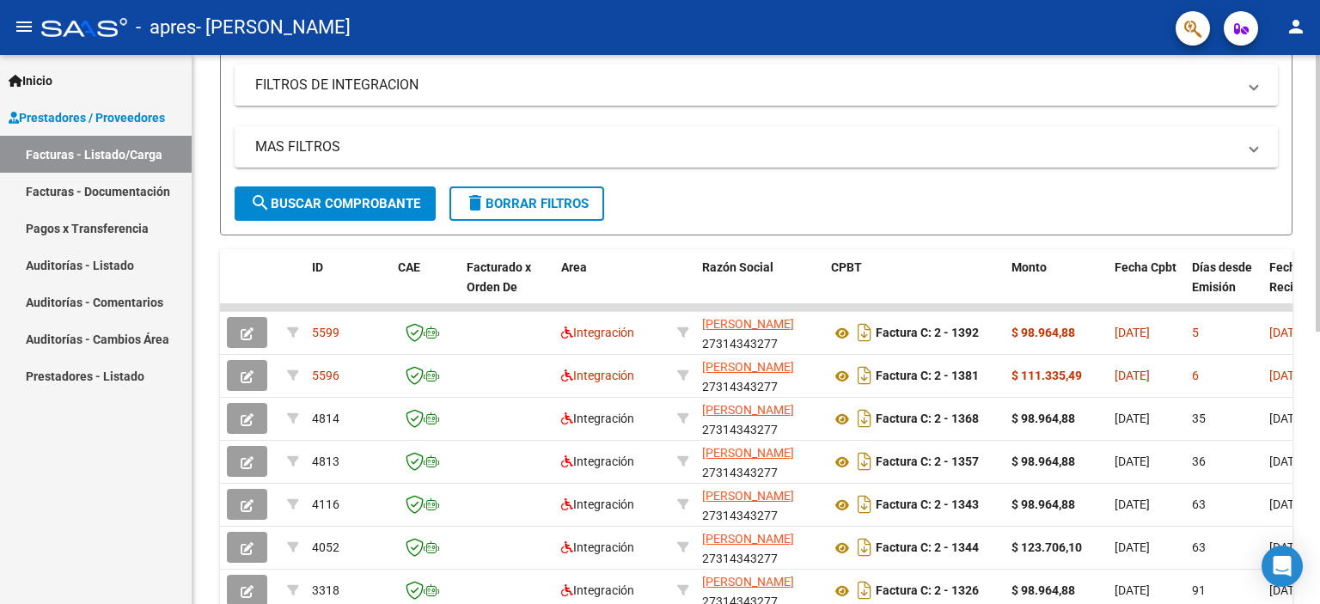
scroll to position [292, 0]
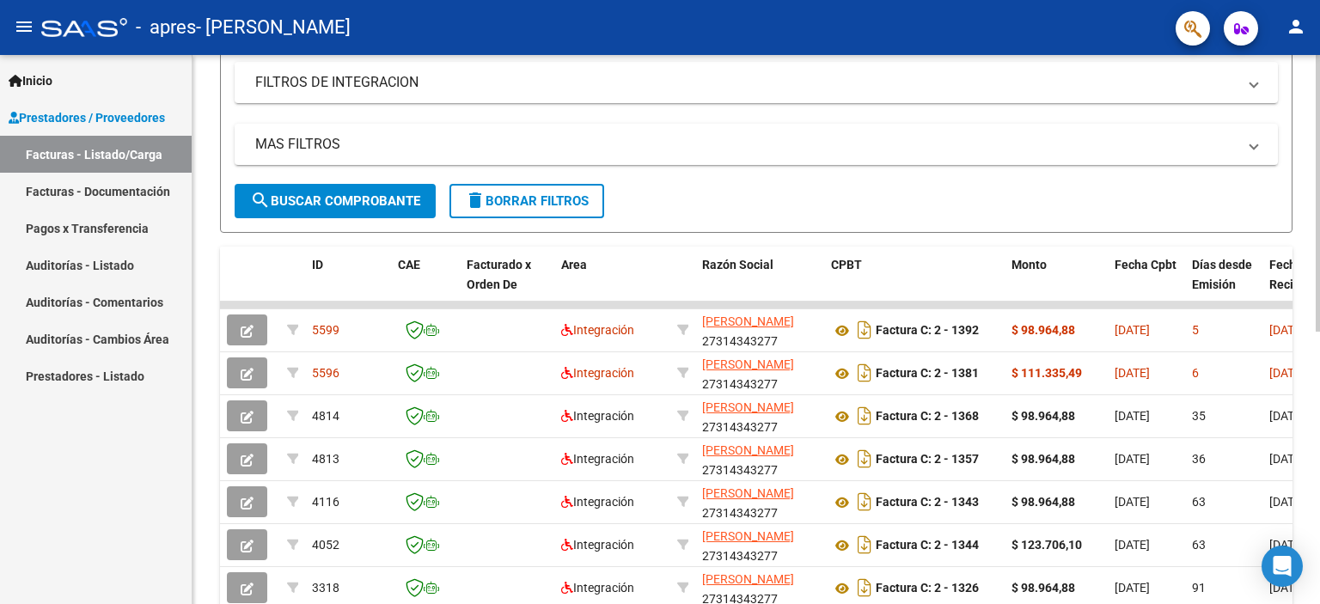
click at [1319, 343] on div at bounding box center [1317, 343] width 4 height 277
click at [1288, 27] on mat-icon "person" at bounding box center [1295, 26] width 21 height 21
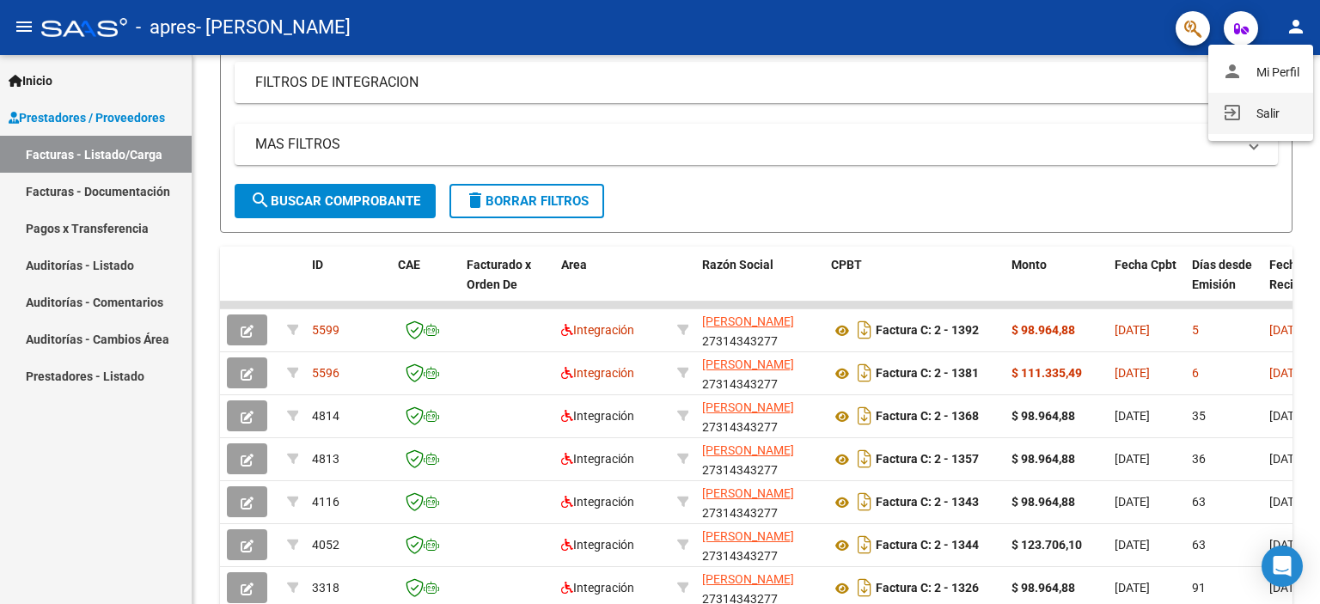
click at [1250, 116] on button "exit_to_app Salir" at bounding box center [1260, 113] width 105 height 41
